Goal: Find specific page/section: Find specific page/section

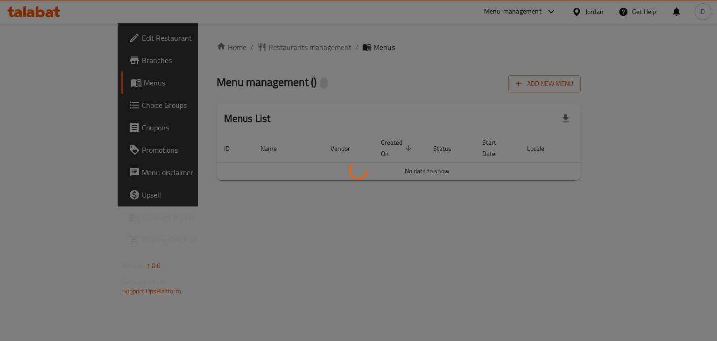
click at [591, 12] on div at bounding box center [358, 170] width 717 height 341
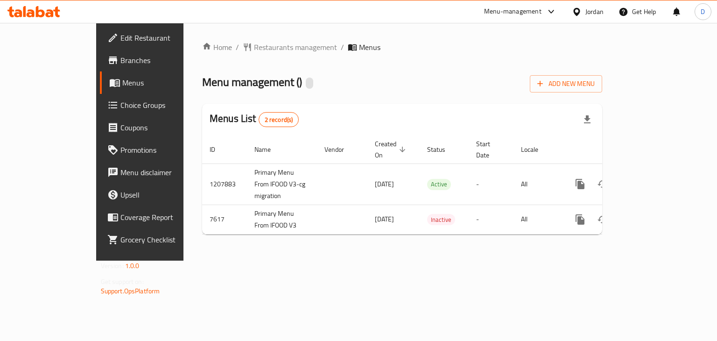
click at [586, 14] on div "Jordan" at bounding box center [594, 12] width 18 height 10
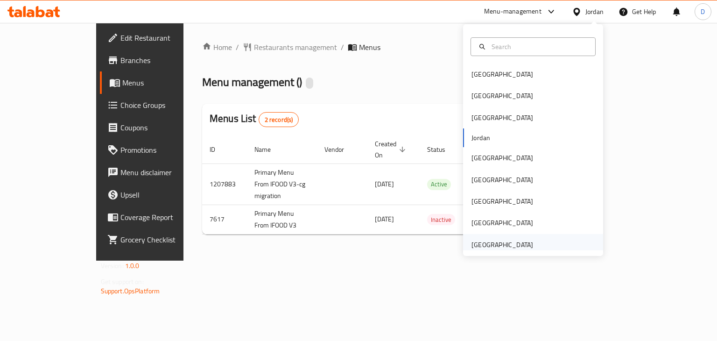
click at [494, 241] on div "[GEOGRAPHIC_DATA]" at bounding box center [502, 244] width 62 height 10
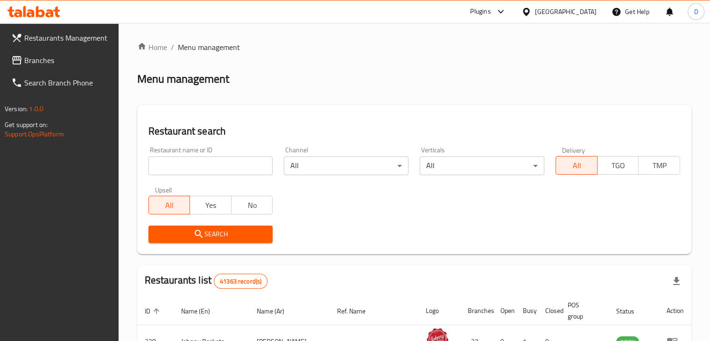
click at [59, 61] on span "Branches" at bounding box center [67, 60] width 87 height 11
